Goal: Download file/media

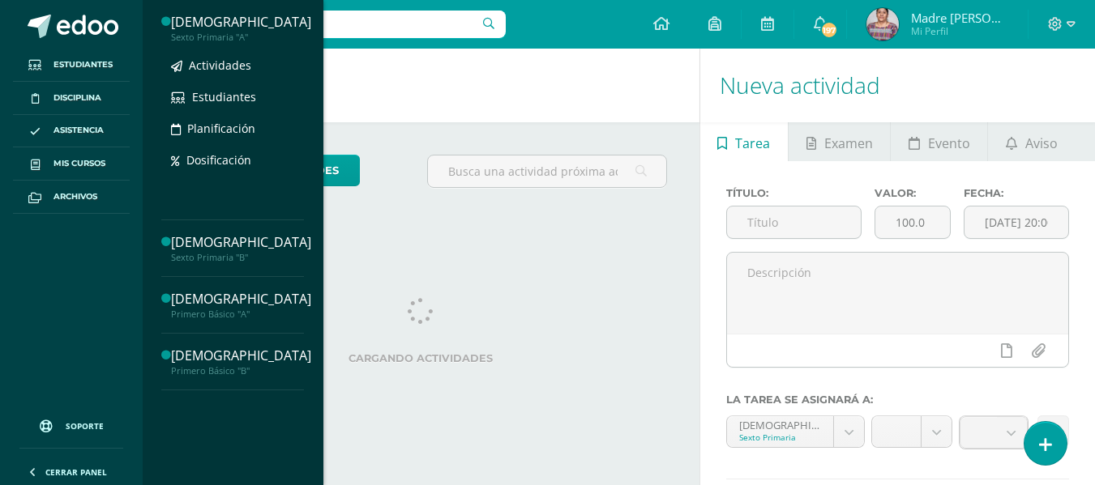
click at [233, 28] on div "[DEMOGRAPHIC_DATA]" at bounding box center [241, 22] width 140 height 19
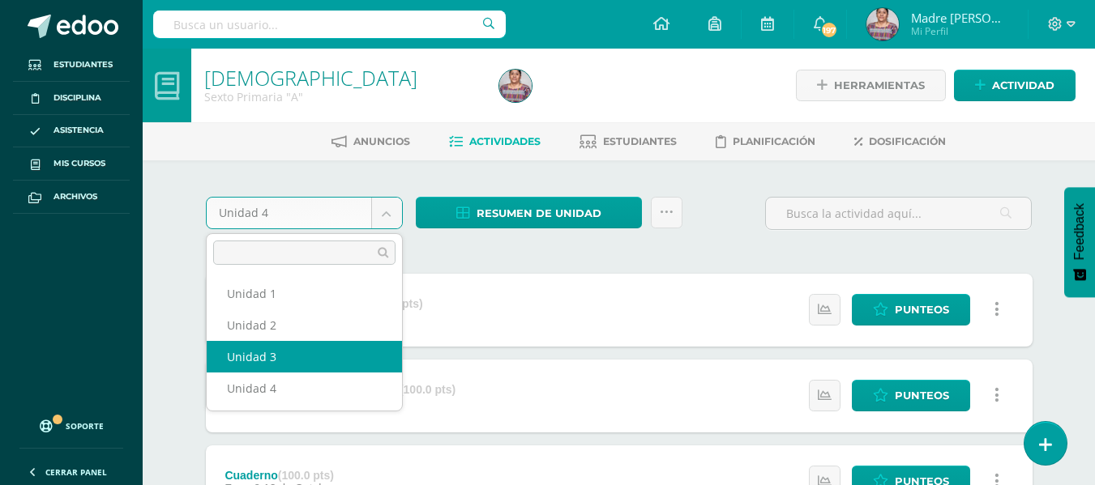
select select "Unidad 3"
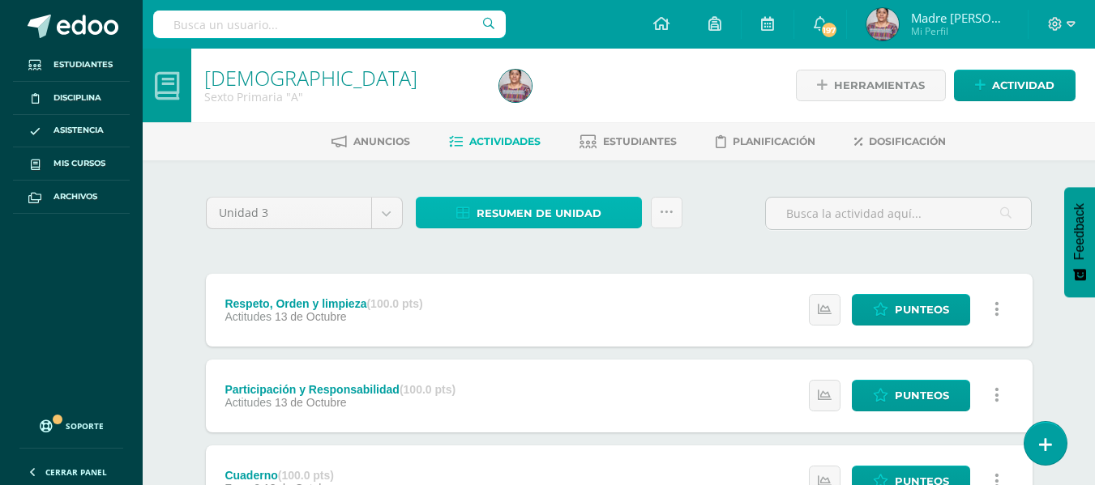
click at [532, 212] on span "Resumen de unidad" at bounding box center [538, 214] width 125 height 30
click at [509, 215] on span "Resumen de unidad" at bounding box center [538, 214] width 125 height 30
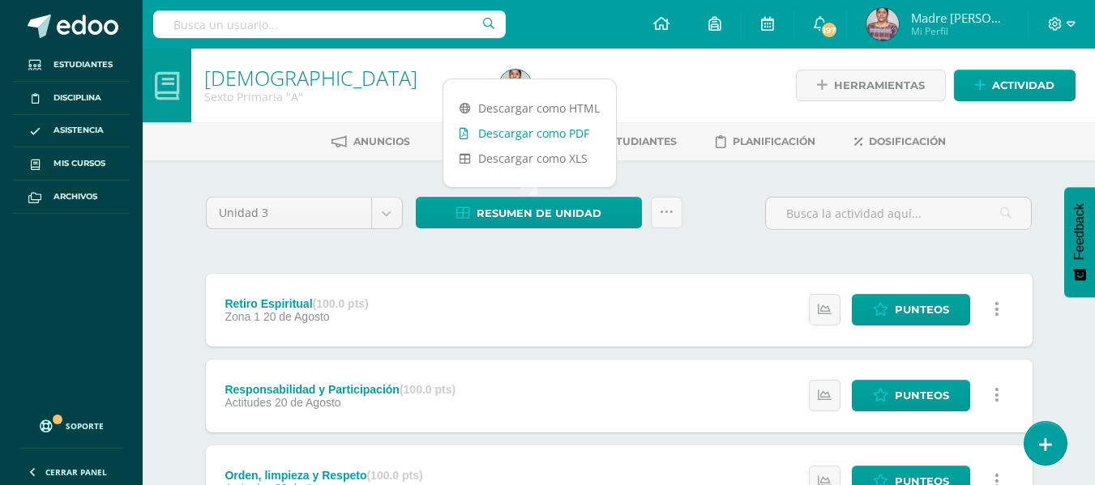
click at [526, 130] on link "Descargar como PDF" at bounding box center [529, 133] width 173 height 25
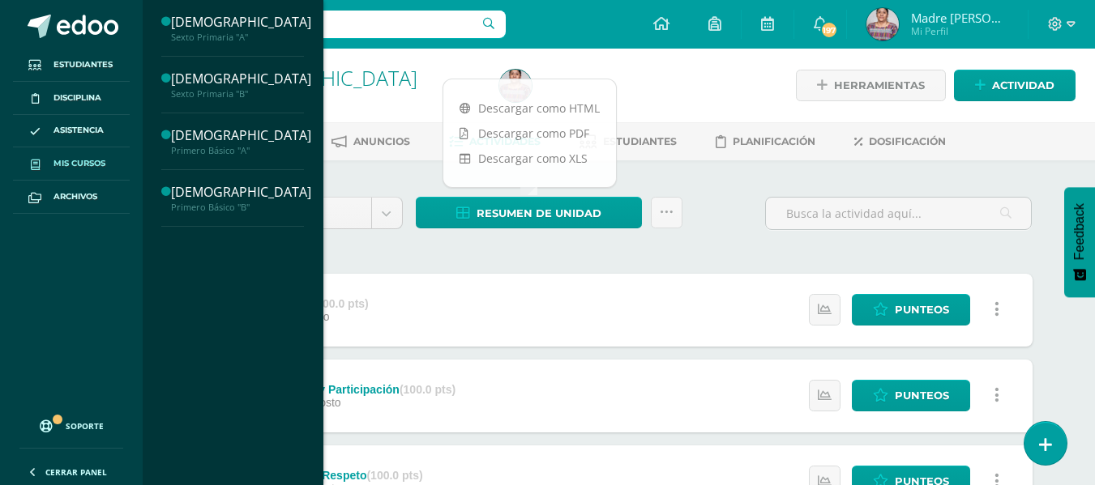
click at [82, 164] on span "Mis cursos" at bounding box center [79, 163] width 52 height 13
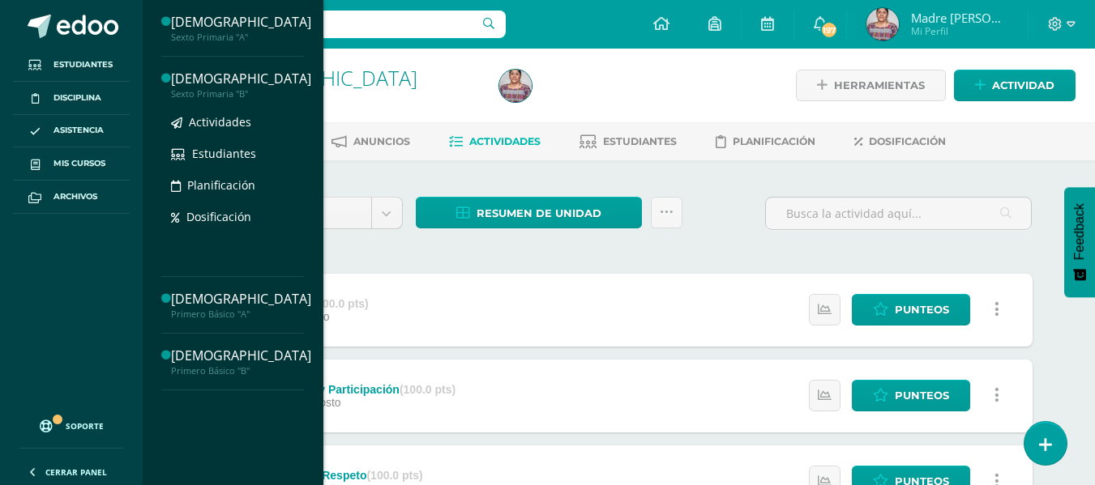
click at [228, 88] on div "Sexto Primaria "B"" at bounding box center [241, 93] width 140 height 11
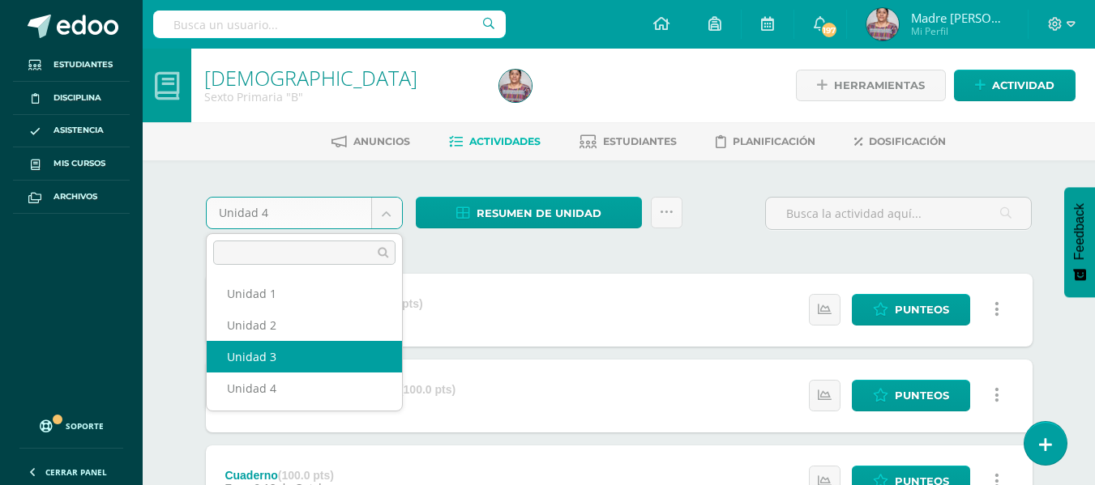
select select "Unidad 3"
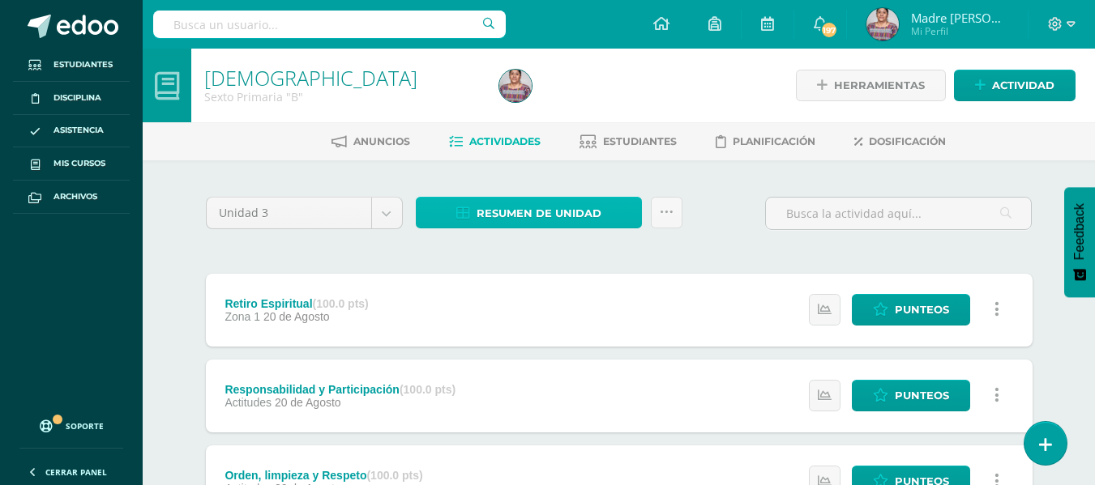
click at [508, 212] on span "Resumen de unidad" at bounding box center [538, 214] width 125 height 30
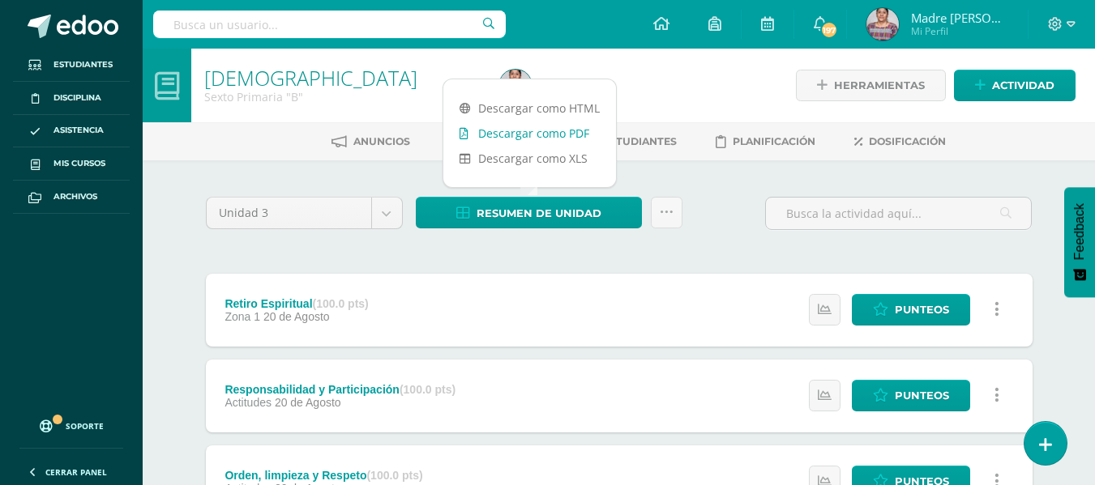
click at [488, 132] on link "Descargar como PDF" at bounding box center [529, 133] width 173 height 25
click at [382, 87] on h1 "[DEMOGRAPHIC_DATA]" at bounding box center [342, 77] width 276 height 23
